Goal: Download file/media

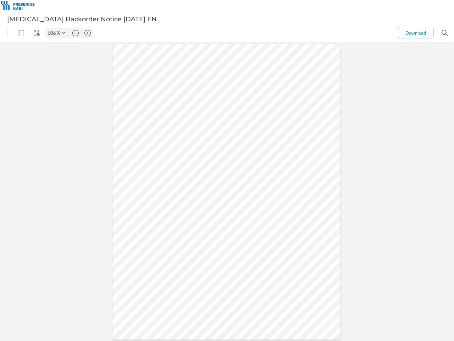
click at [21, 33] on img "Panel" at bounding box center [21, 33] width 6 height 6
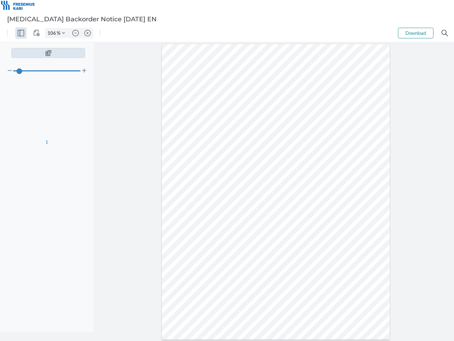
click at [37, 33] on img "View Controls" at bounding box center [36, 33] width 6 height 6
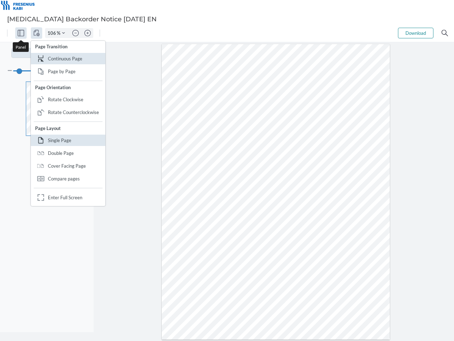
click at [53, 33] on input "106" at bounding box center [50, 33] width 11 height 6
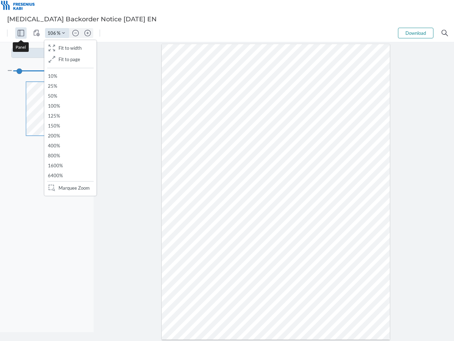
click at [64, 33] on img "Zoom Controls" at bounding box center [63, 33] width 3 height 3
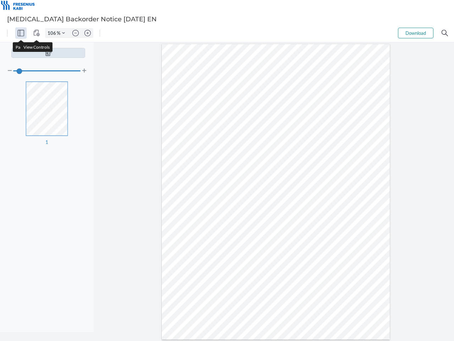
click at [76, 33] on img "Zoom out" at bounding box center [75, 33] width 6 height 6
click at [88, 33] on img "Zoom in" at bounding box center [88, 33] width 6 height 6
type input "106"
click at [416, 33] on button "Download" at bounding box center [416, 33] width 36 height 11
click at [445, 33] on img "Search" at bounding box center [445, 33] width 6 height 6
